Goal: Transaction & Acquisition: Book appointment/travel/reservation

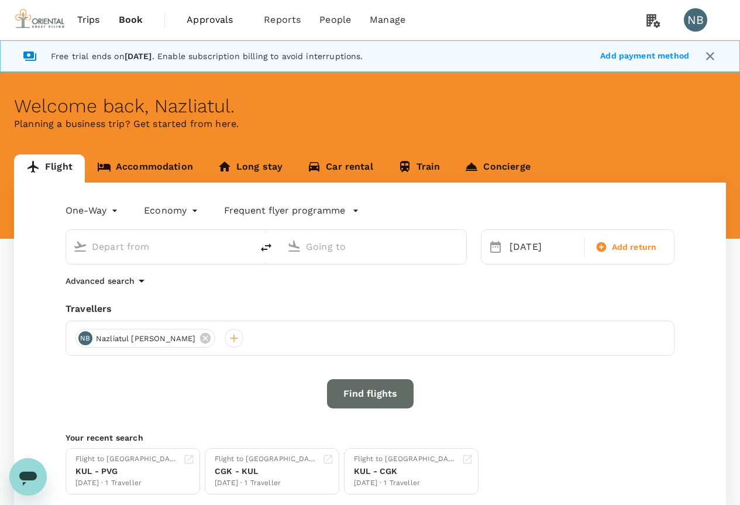
type input "Shanghai Pudong Intl (PVG)"
type input "Kuala Lumpur Intl ([GEOGRAPHIC_DATA])"
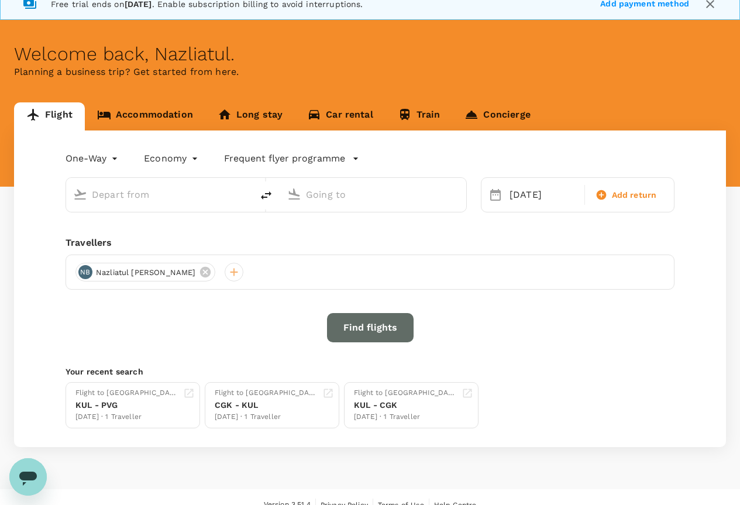
scroll to position [58, 0]
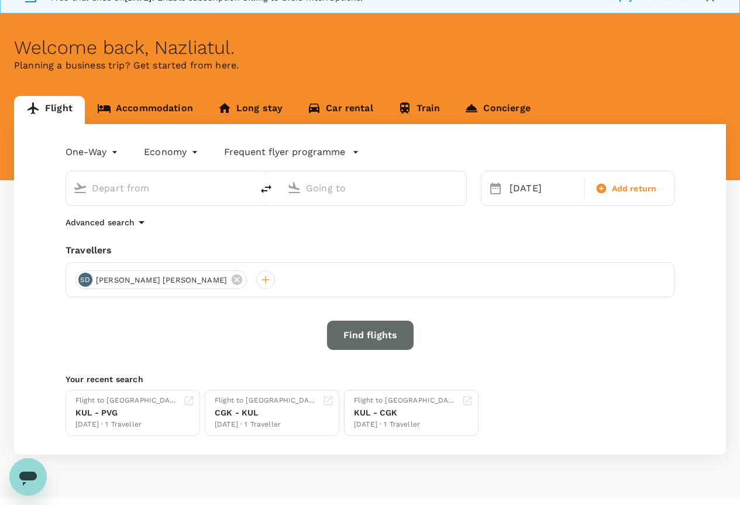
type input "Shanghai Pudong Intl (PVG)"
type input "Kuala Lumpur Intl ([GEOGRAPHIC_DATA])"
click at [269, 191] on icon "delete" at bounding box center [266, 189] width 14 height 14
type input "Kuala Lumpur Intl ([GEOGRAPHIC_DATA])"
click at [337, 183] on input "Shanghai Pudong Intl (PVG)" at bounding box center [374, 188] width 136 height 18
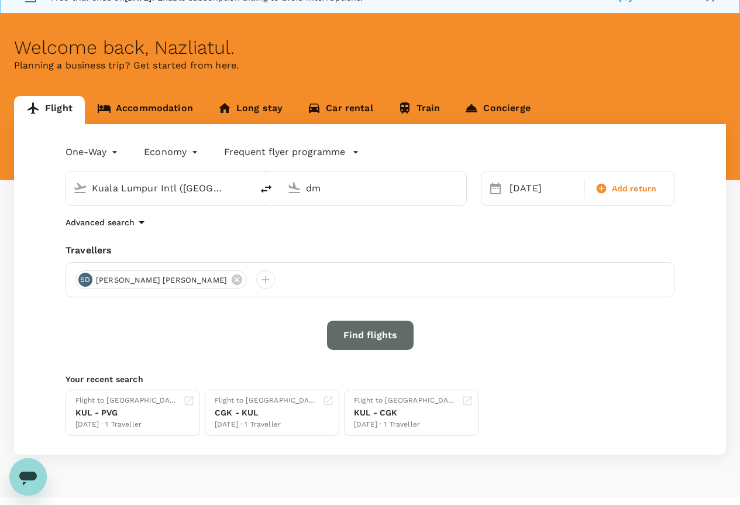
type input "d"
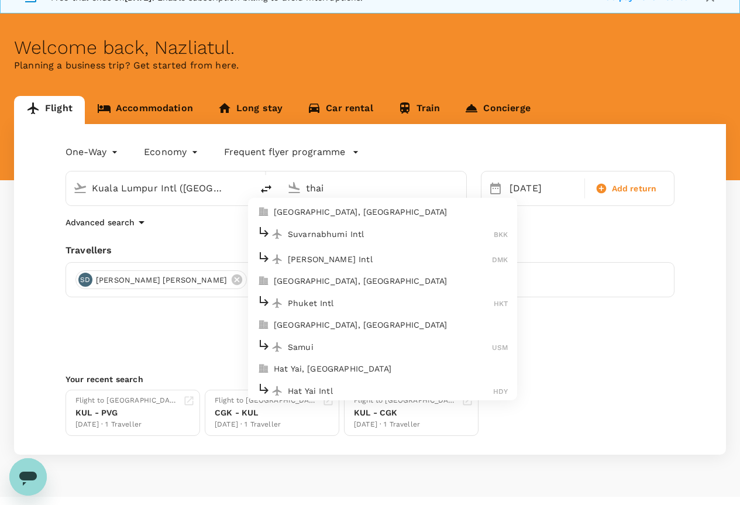
click at [302, 257] on p "[PERSON_NAME] Intl" at bounding box center [390, 259] width 204 height 12
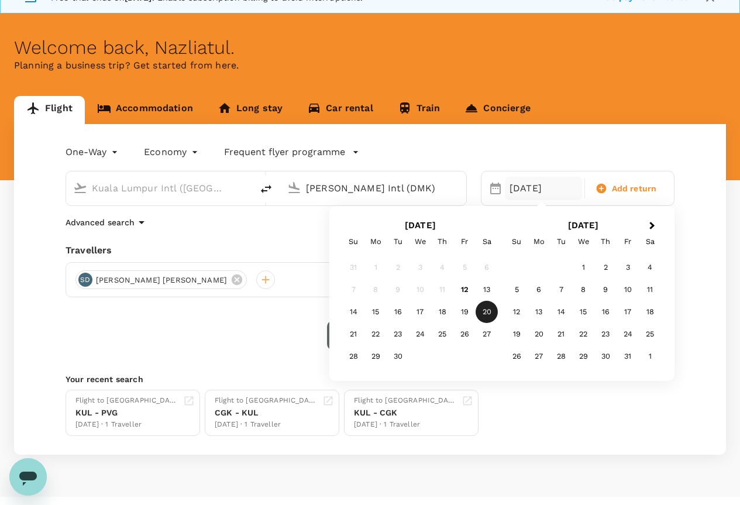
type input "[PERSON_NAME] Intl (DMK)"
click at [446, 333] on div "25" at bounding box center [442, 334] width 22 height 22
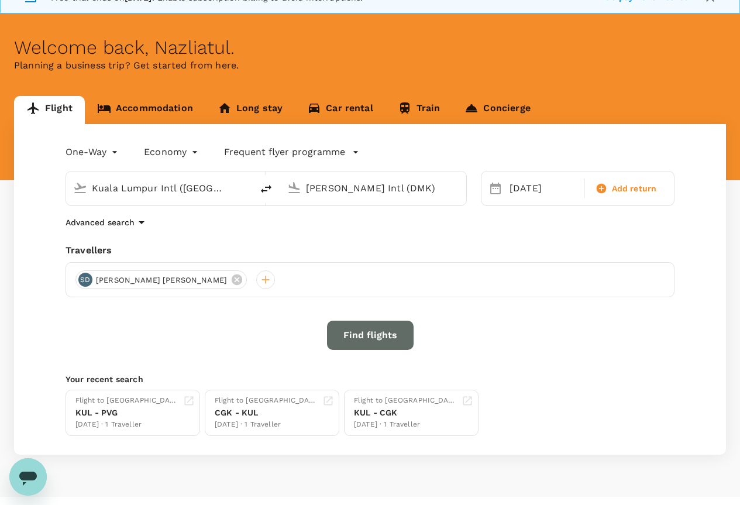
click at [334, 330] on button "Find flights" at bounding box center [370, 334] width 87 height 29
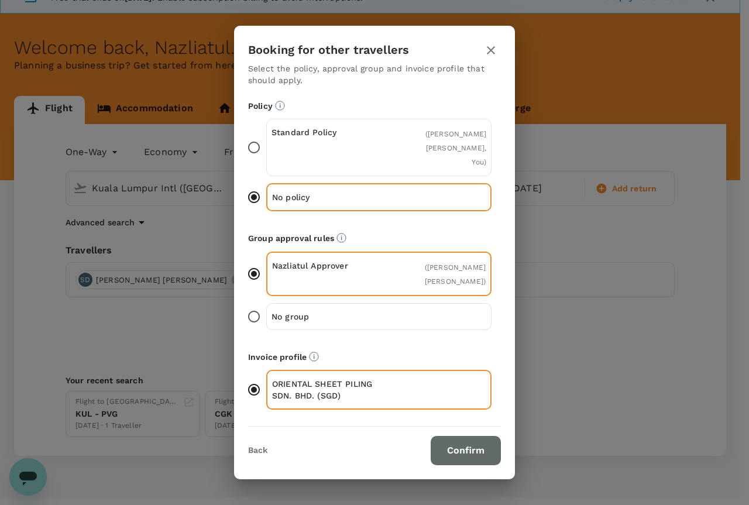
click at [446, 442] on button "Confirm" at bounding box center [465, 450] width 70 height 29
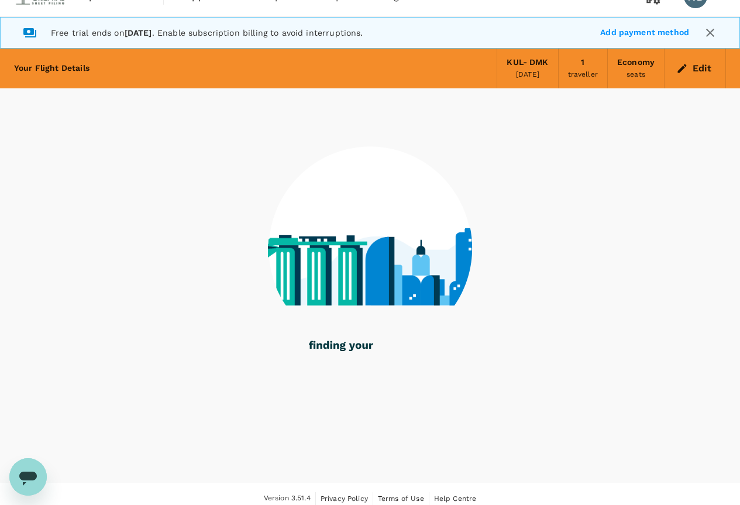
scroll to position [33, 0]
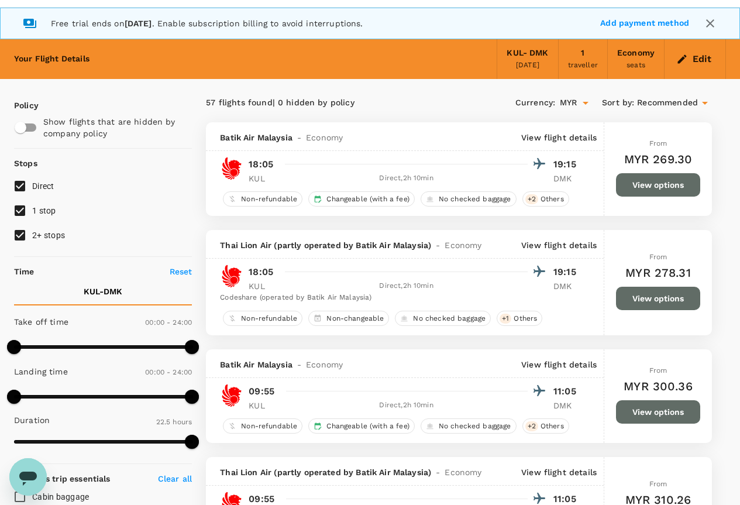
type input "1325"
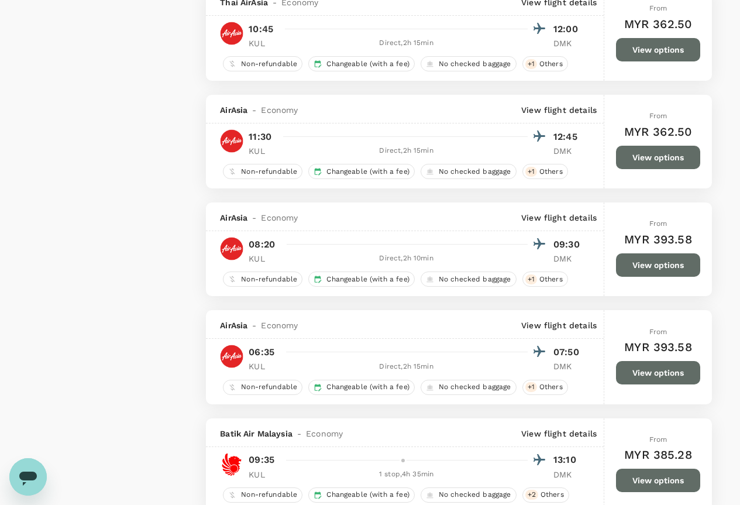
scroll to position [1287, 0]
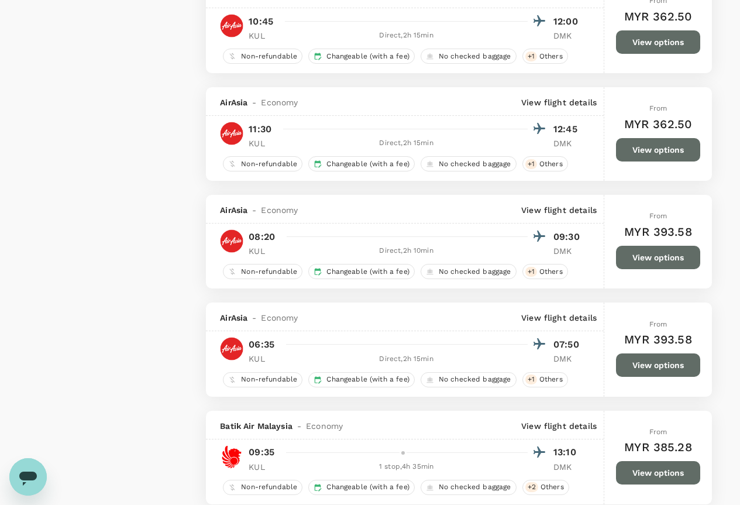
click at [639, 259] on button "View options" at bounding box center [658, 257] width 84 height 23
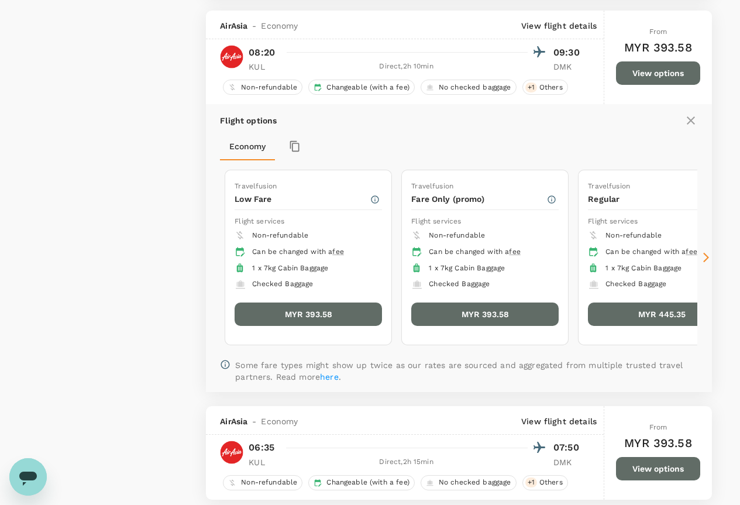
scroll to position [1481, 0]
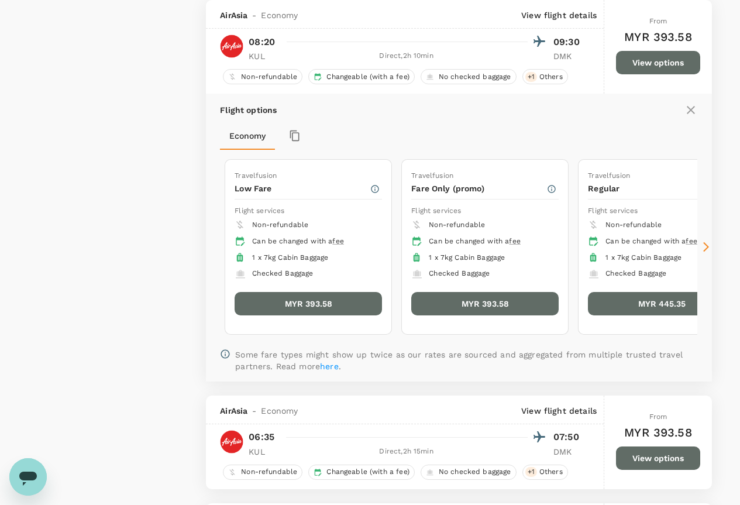
click at [302, 308] on button "MYR 393.58" at bounding box center [308, 303] width 147 height 23
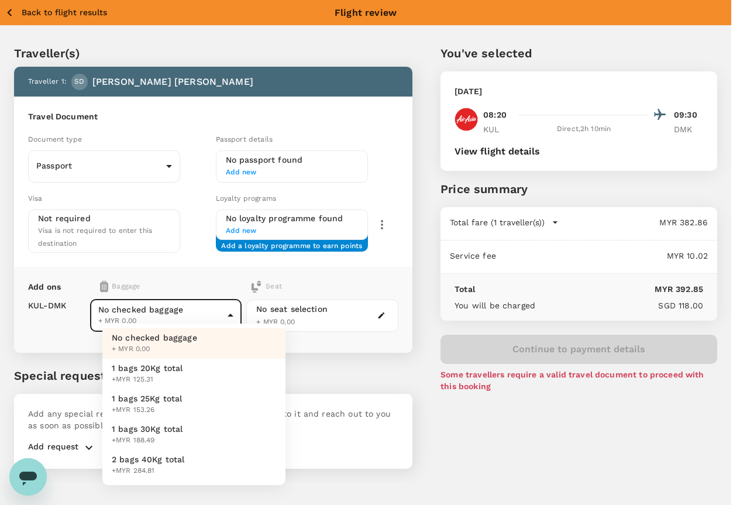
click at [176, 306] on body "Back to flight results Flight review Traveller(s) Traveller 1 : SD [PERSON_NAME…" at bounding box center [370, 268] width 740 height 536
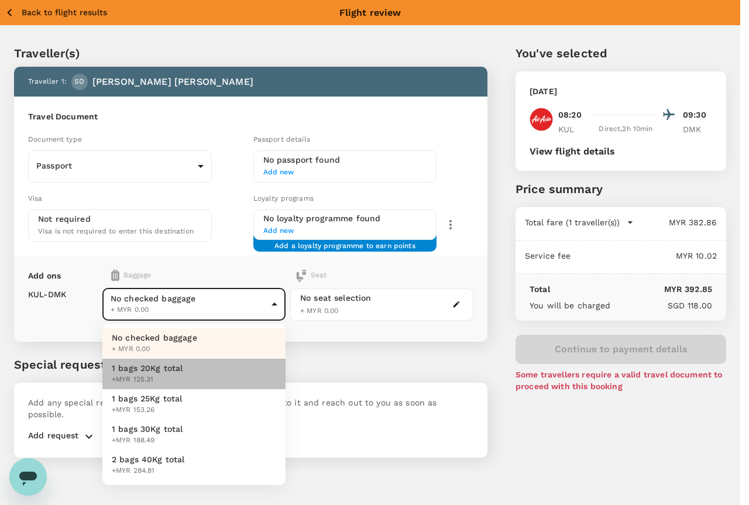
click at [151, 379] on span "+MYR 125.31" at bounding box center [147, 380] width 71 height 12
type input "1 - 37.57"
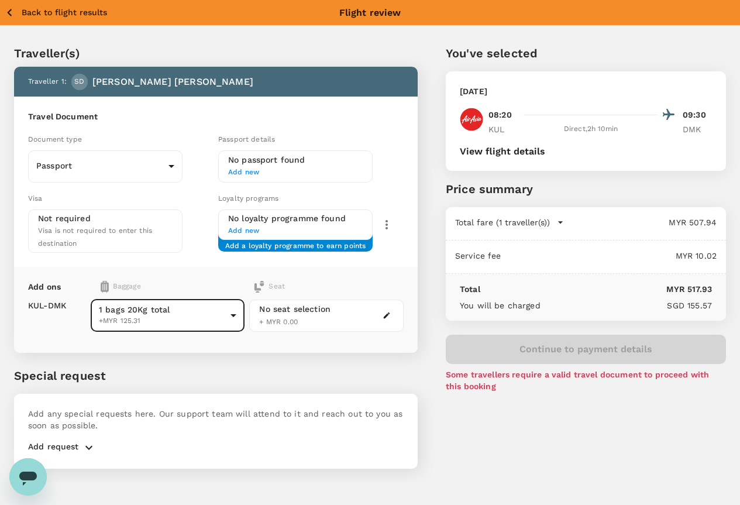
click at [218, 394] on div "Add any special requests here. Our support team will attend to it and reach out…" at bounding box center [216, 431] width 404 height 75
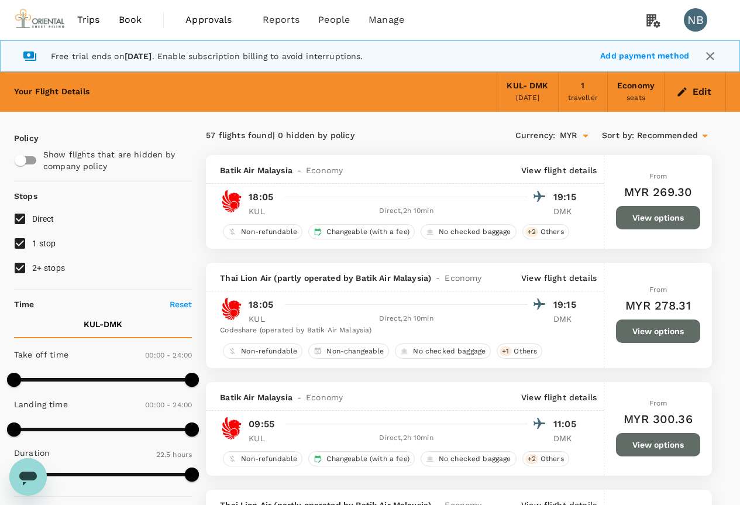
click at [684, 87] on icon "button" at bounding box center [682, 92] width 12 height 12
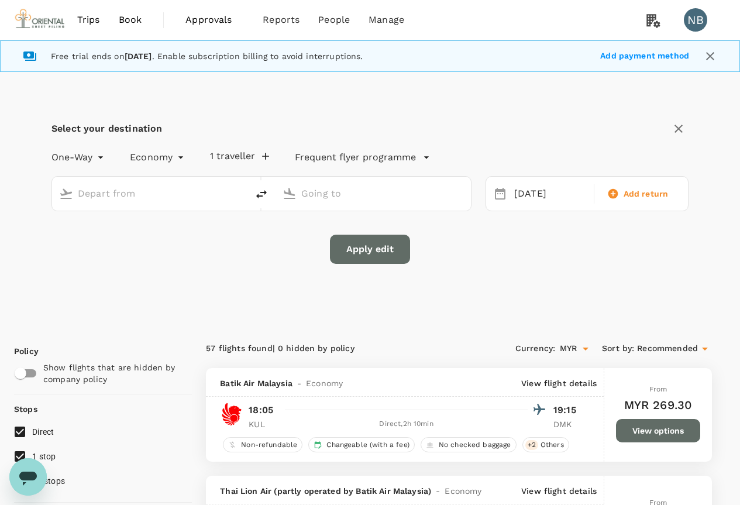
type input "Kuala Lumpur Intl ([GEOGRAPHIC_DATA])"
type input "[PERSON_NAME] Intl (DMK)"
click at [192, 194] on input "Kuala Lumpur Intl ([GEOGRAPHIC_DATA])" at bounding box center [150, 193] width 145 height 18
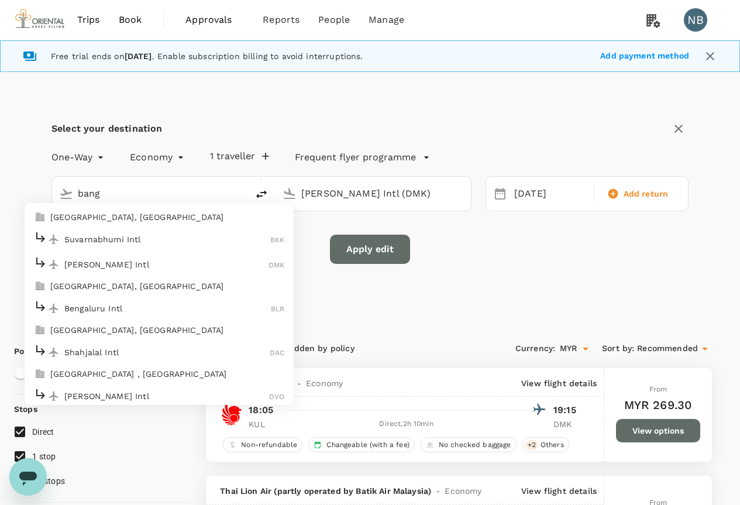
click at [139, 240] on p "Suvarnabhumi Intl" at bounding box center [167, 239] width 206 height 12
type input "Suvarnabhumi Intl (BKK)"
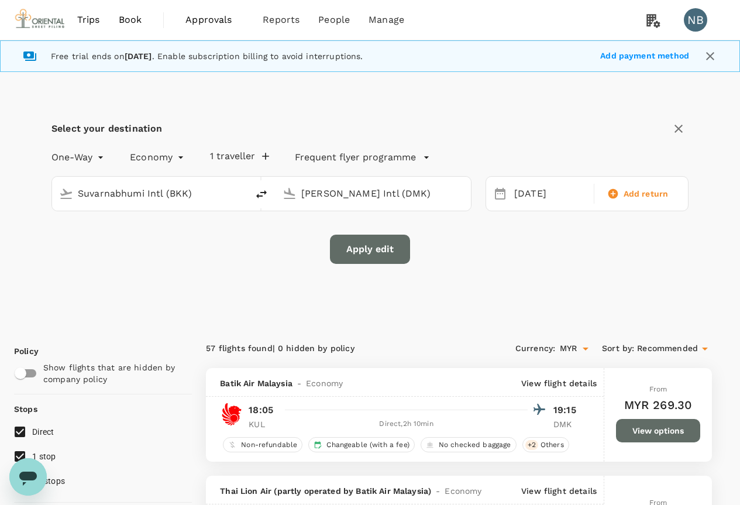
click at [335, 191] on input "[PERSON_NAME] Intl (DMK)" at bounding box center [373, 193] width 145 height 18
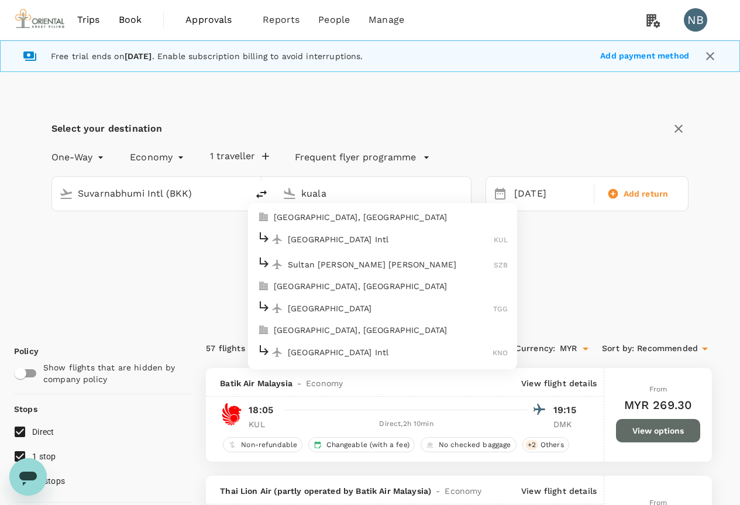
click at [300, 248] on div "[GEOGRAPHIC_DATA] Intl KUL" at bounding box center [382, 239] width 250 height 18
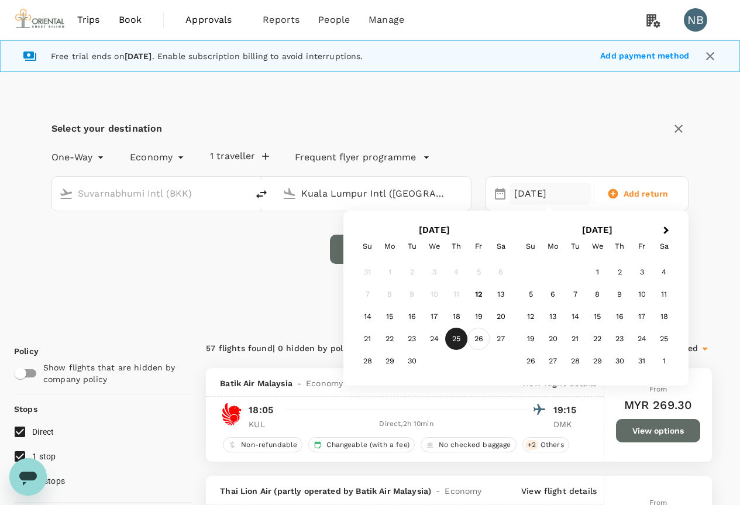
type input "Kuala Lumpur Intl ([GEOGRAPHIC_DATA])"
click at [478, 343] on div "26" at bounding box center [478, 339] width 22 height 22
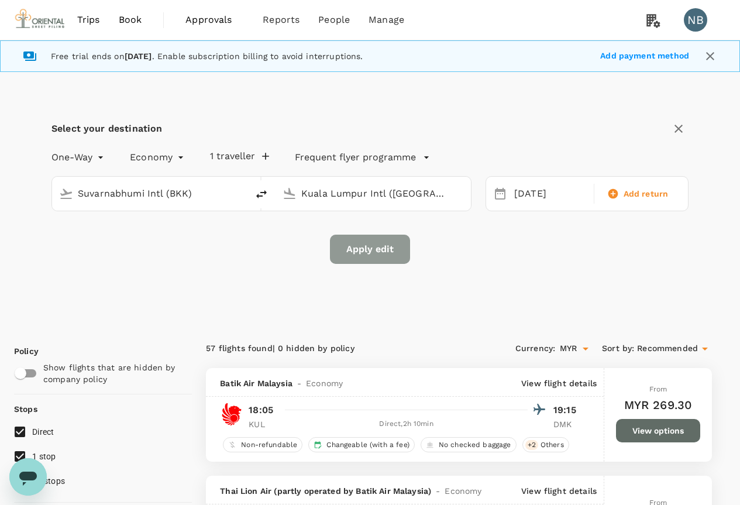
click at [367, 256] on button "Apply edit" at bounding box center [370, 249] width 80 height 29
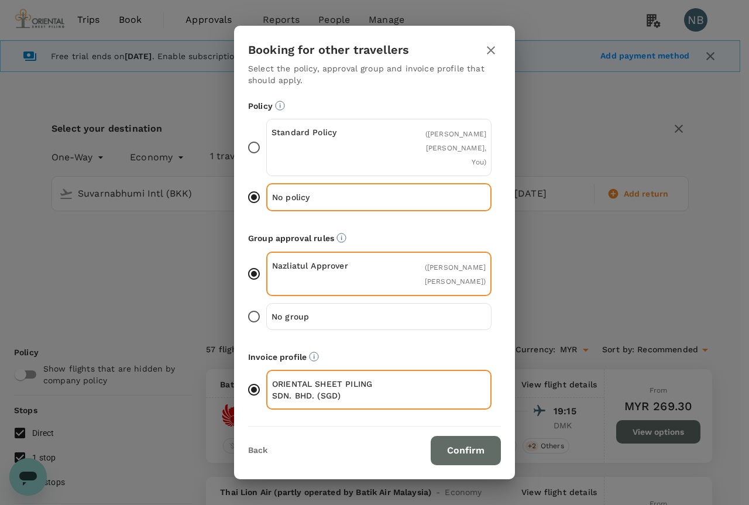
click at [462, 446] on button "Confirm" at bounding box center [465, 450] width 70 height 29
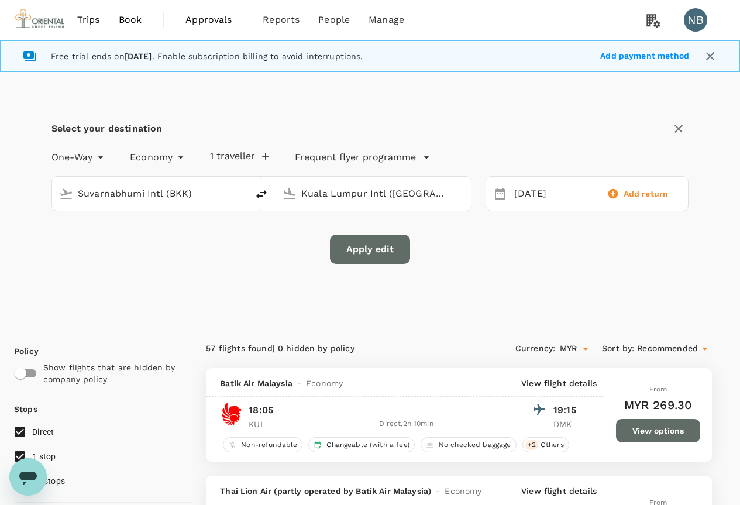
checkbox input "false"
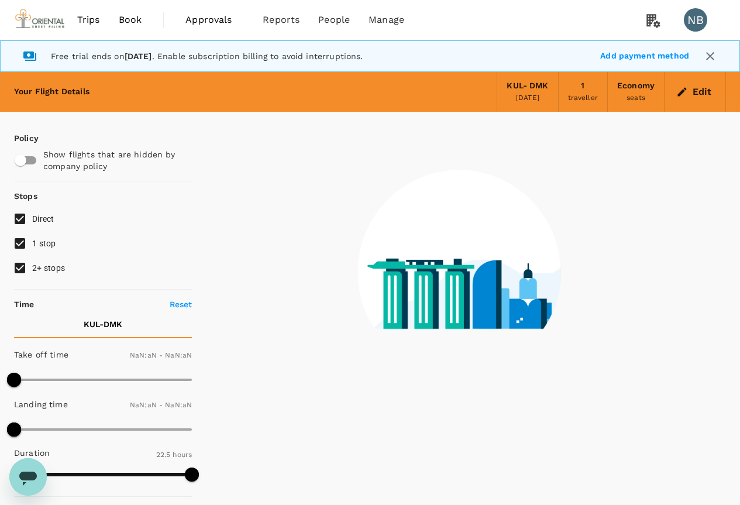
type input "1440"
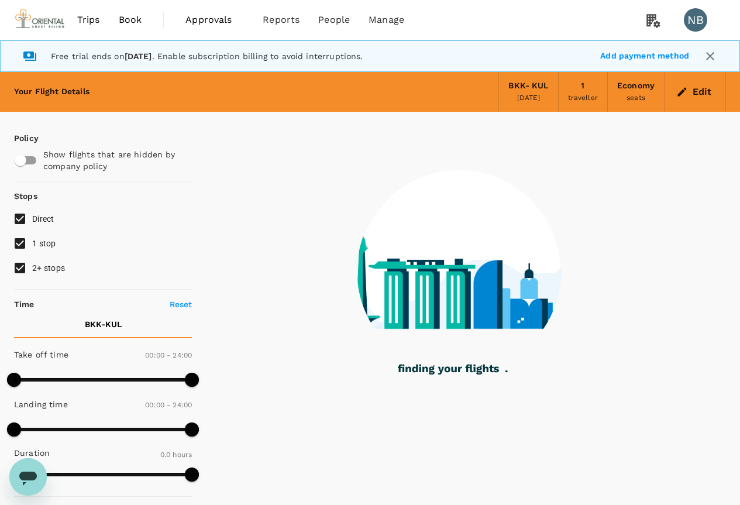
type input "1355"
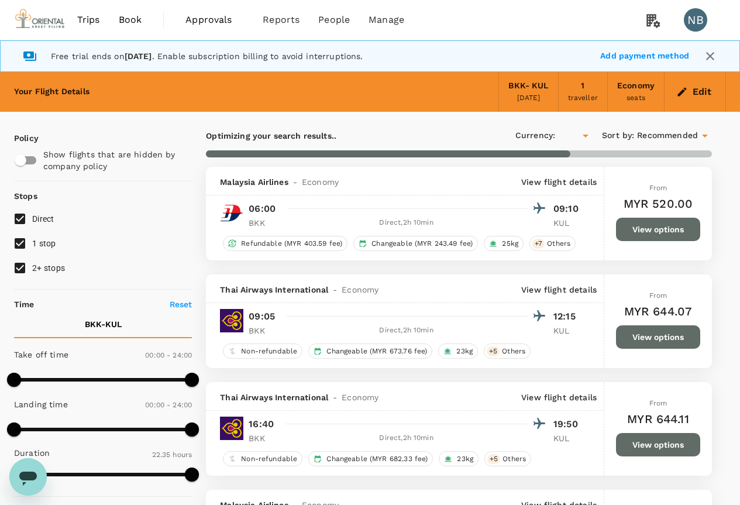
checkbox input "true"
type input "MYR"
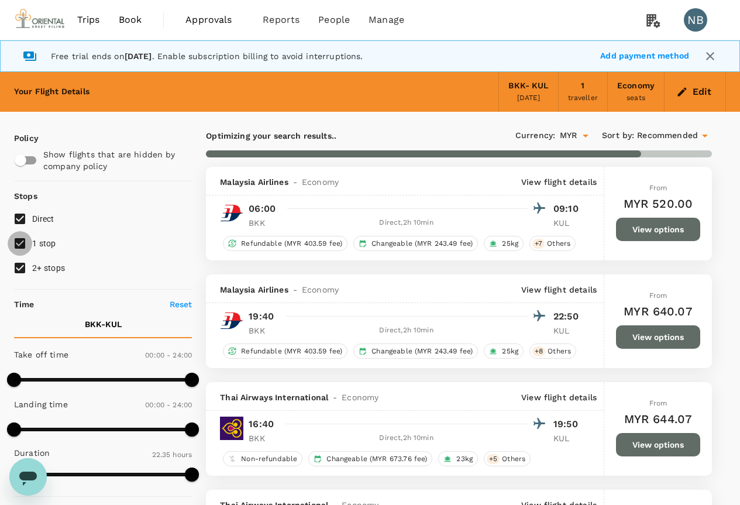
click at [22, 239] on input "1 stop" at bounding box center [20, 243] width 25 height 25
checkbox input "false"
click at [20, 268] on input "2+ stops" at bounding box center [20, 268] width 25 height 25
checkbox input "false"
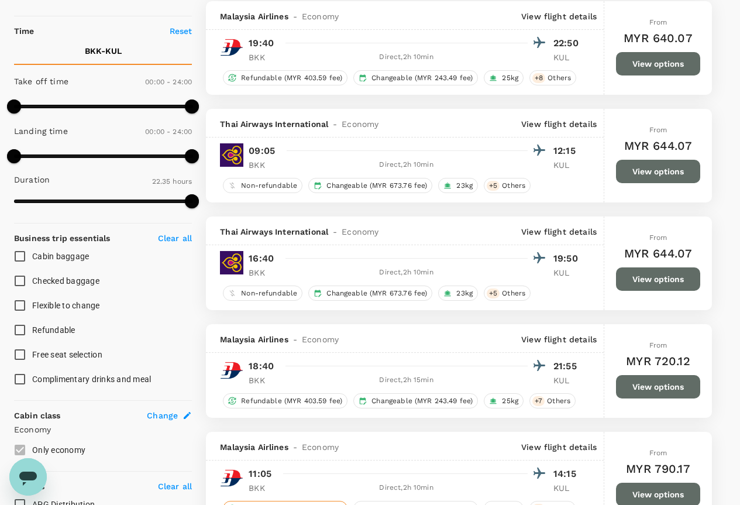
scroll to position [292, 0]
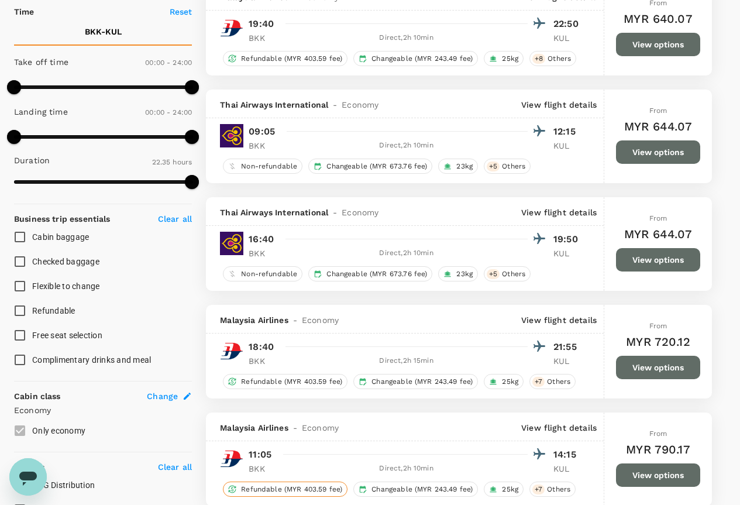
type input "1385"
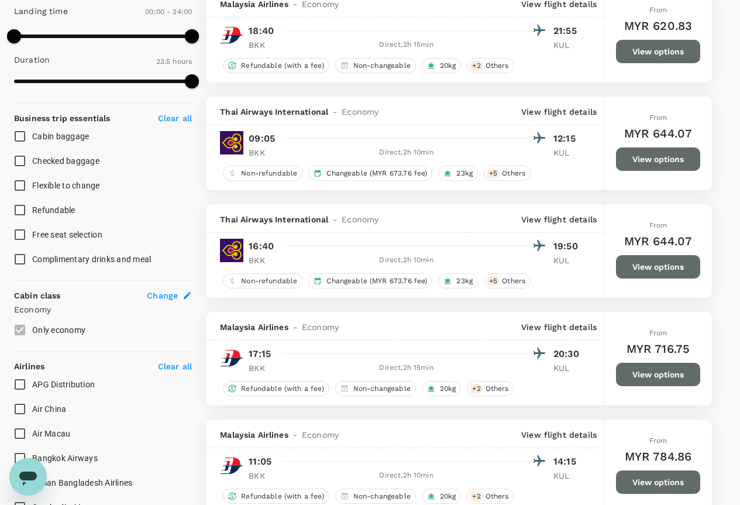
scroll to position [468, 0]
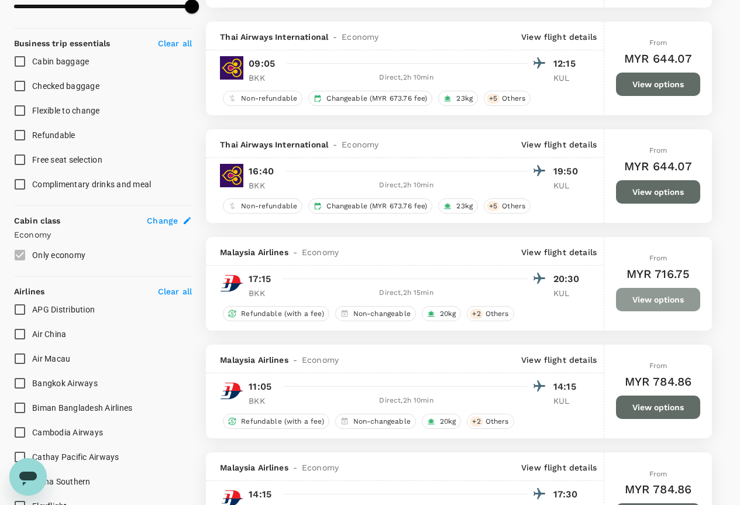
click at [661, 292] on button "View options" at bounding box center [658, 299] width 84 height 23
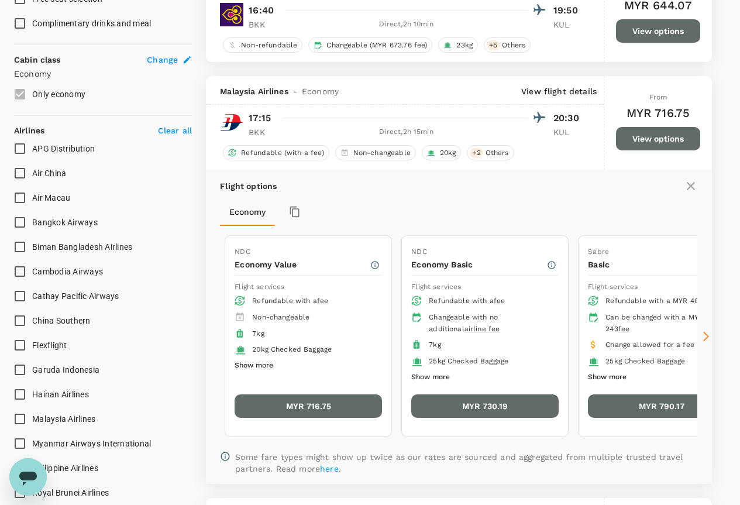
scroll to position [705, 0]
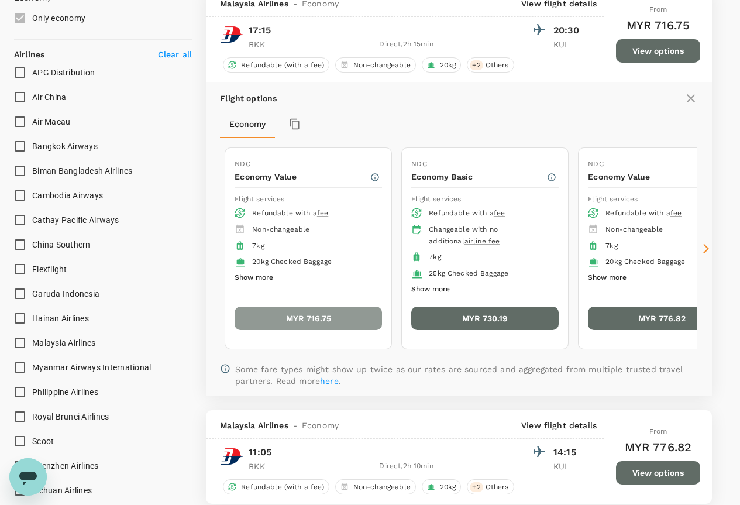
click at [312, 315] on button "MYR 716.75" at bounding box center [308, 317] width 147 height 23
